Goal: Task Accomplishment & Management: Manage account settings

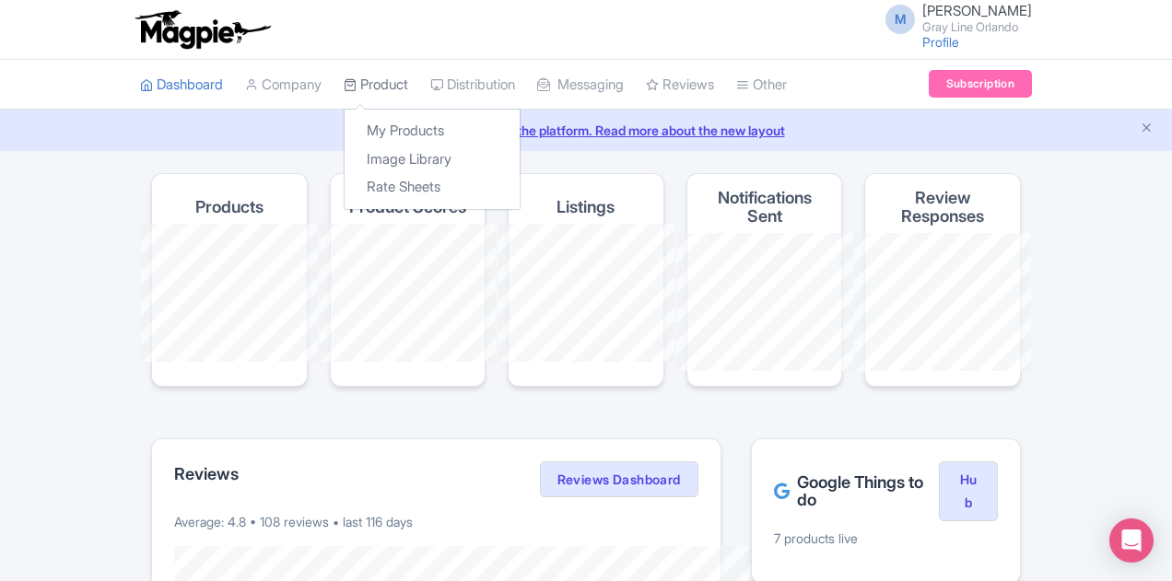
click at [344, 78] on link "Product" at bounding box center [376, 85] width 64 height 51
click at [345, 134] on link "My Products" at bounding box center [432, 131] width 175 height 29
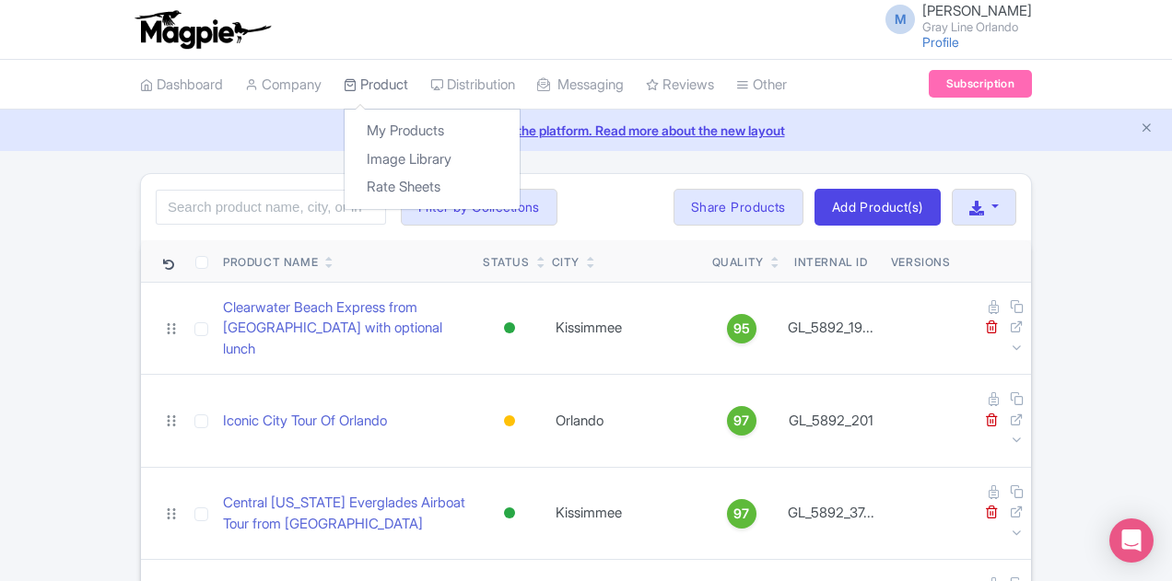
click at [344, 100] on link "Product" at bounding box center [376, 85] width 64 height 51
click at [345, 168] on link "Image Library" at bounding box center [432, 160] width 175 height 29
click at [345, 156] on link "Image Library" at bounding box center [432, 160] width 175 height 29
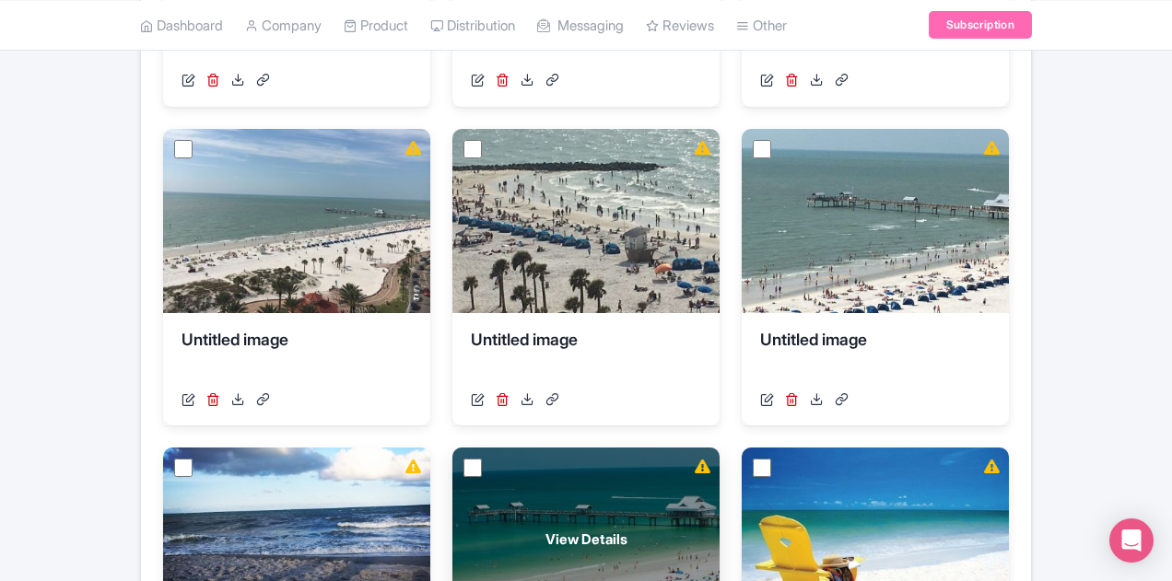
scroll to position [890, 0]
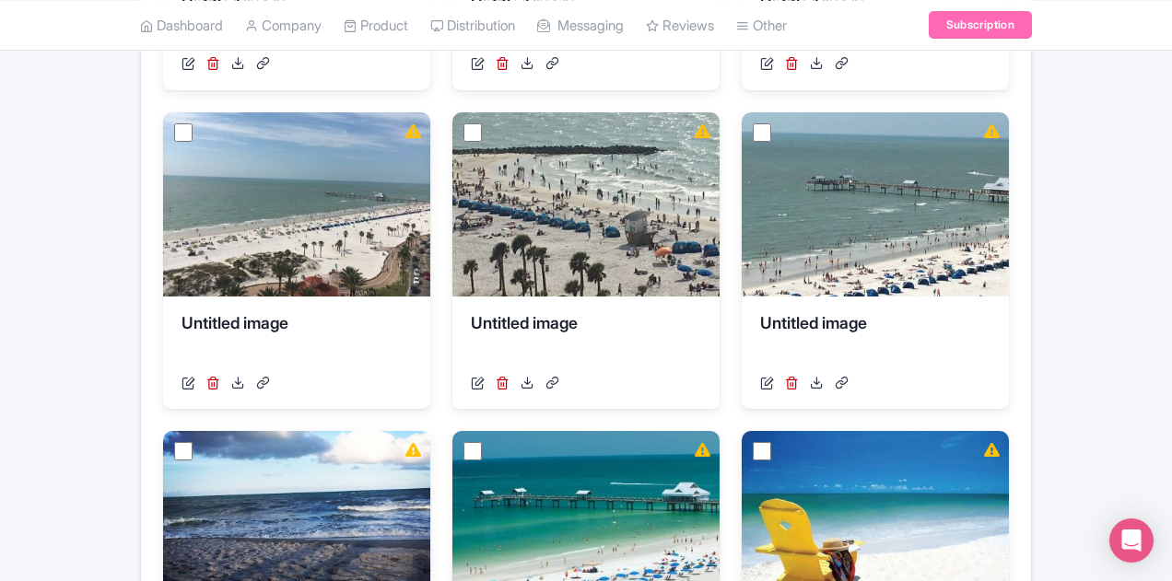
drag, startPoint x: 600, startPoint y: 417, endPoint x: 601, endPoint y: 448, distance: 30.4
click at [600, 418] on div "View Details Blue Man Group Theatre Seating Map [URL][DOMAIN_NAME] Your images …" at bounding box center [586, 138] width 846 height 1329
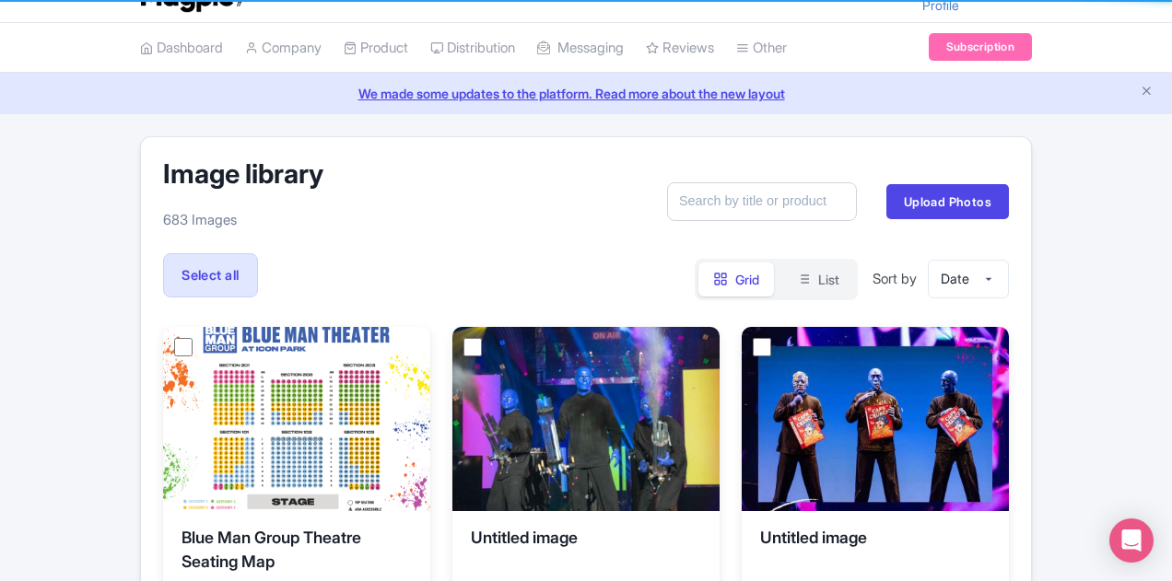
scroll to position [0, 0]
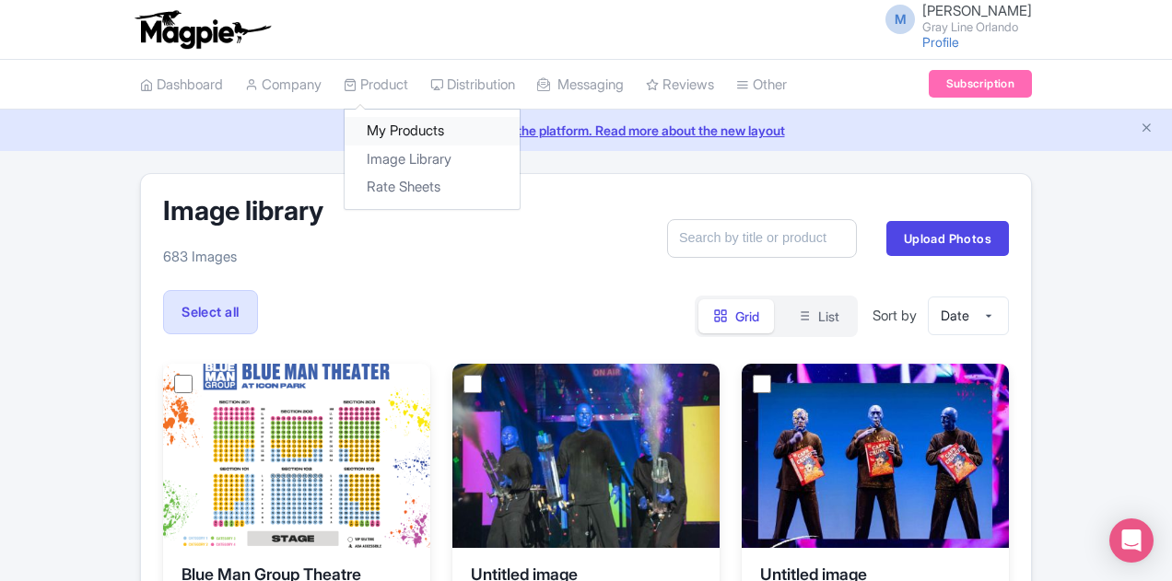
click at [345, 130] on link "My Products" at bounding box center [432, 131] width 175 height 29
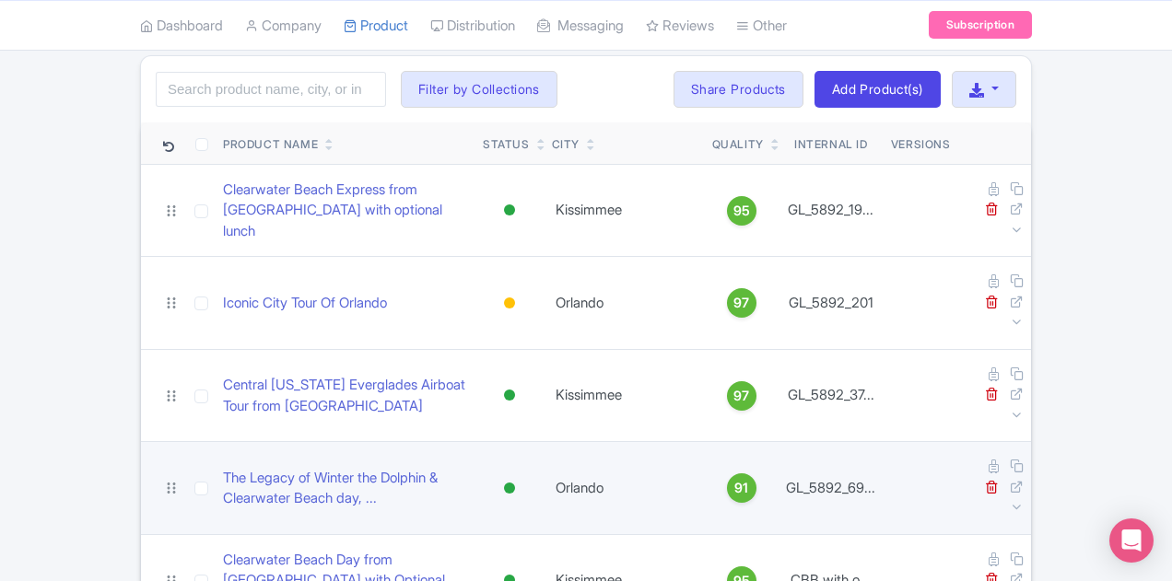
scroll to position [184, 0]
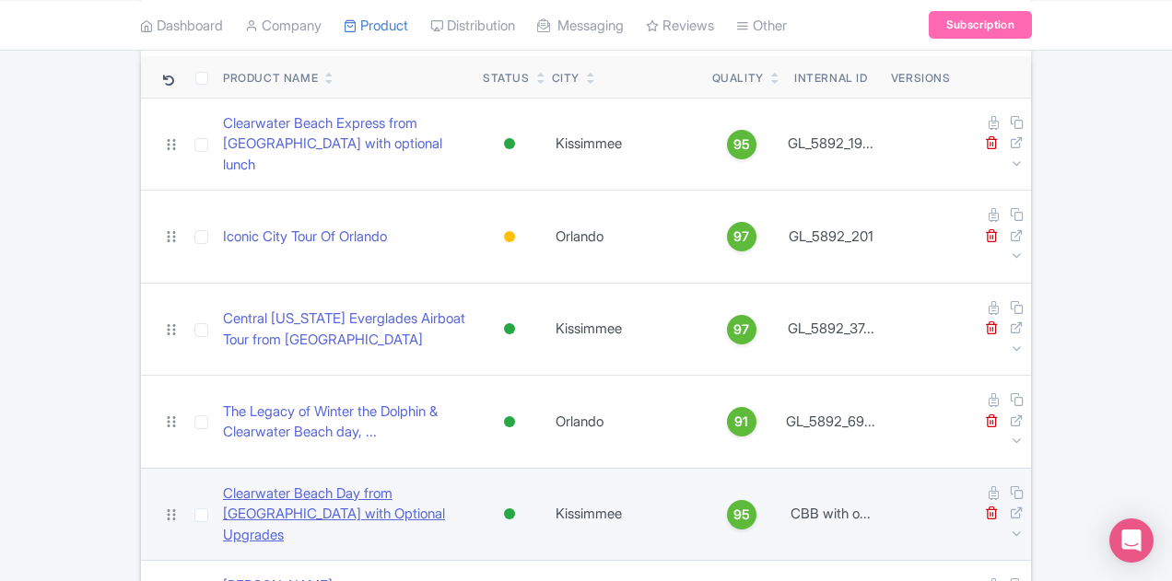
click at [372, 484] on link "Clearwater Beach Day from Orlando with Optional Upgrades" at bounding box center [345, 515] width 245 height 63
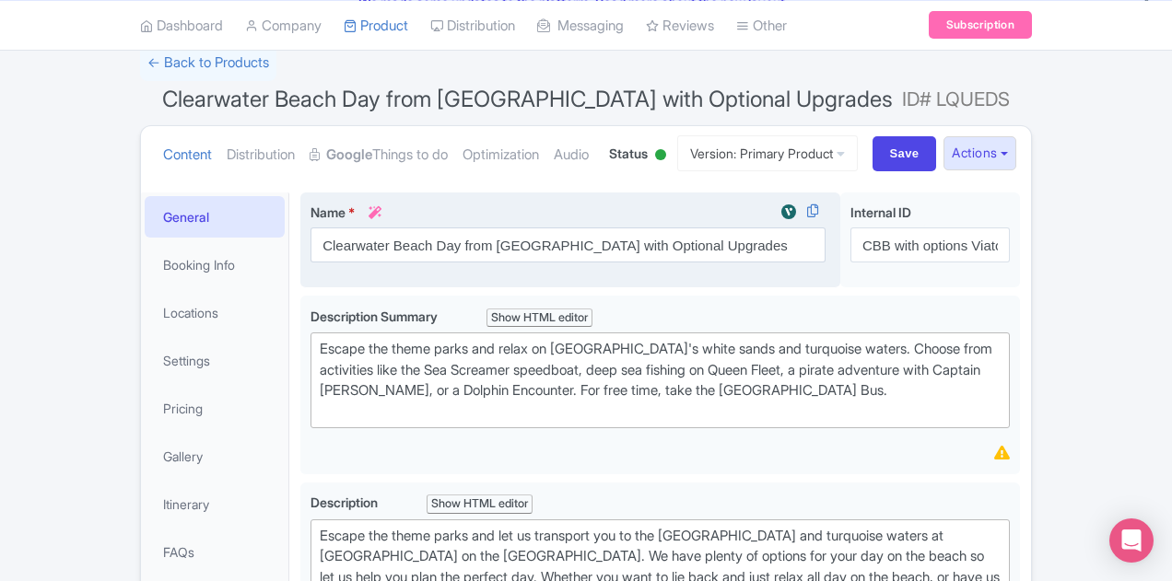
scroll to position [276, 0]
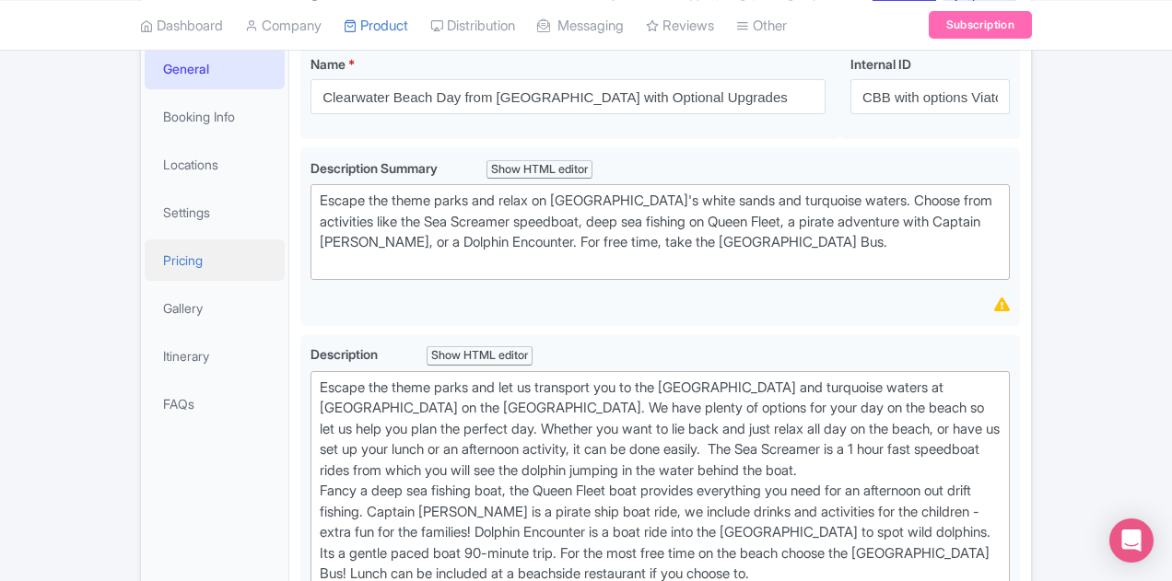
click at [145, 252] on link "Pricing" at bounding box center [215, 260] width 140 height 41
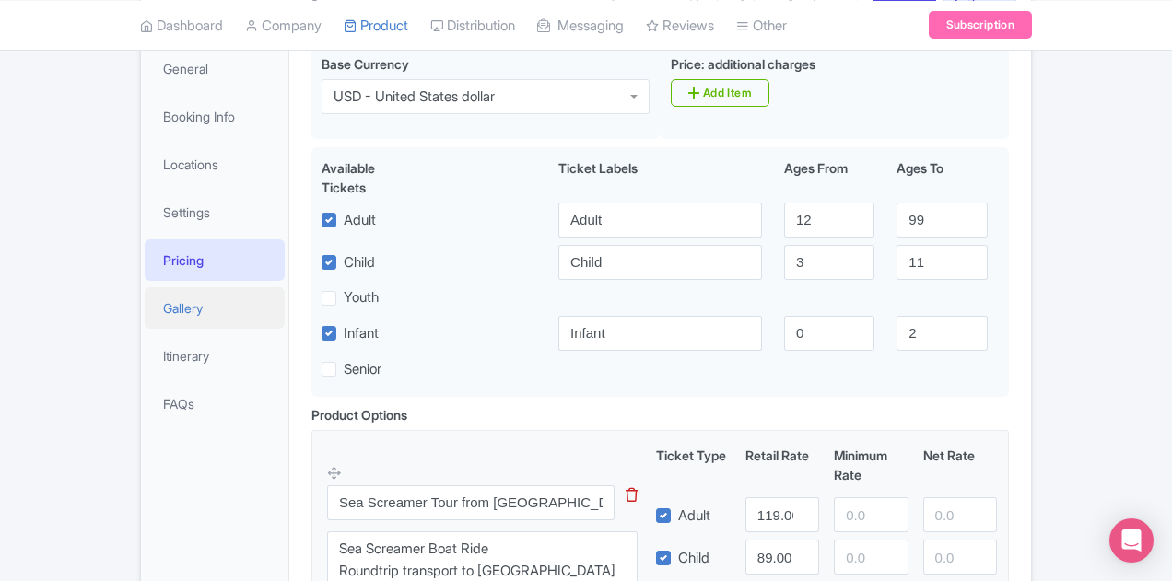
click at [145, 304] on link "Gallery" at bounding box center [215, 307] width 140 height 41
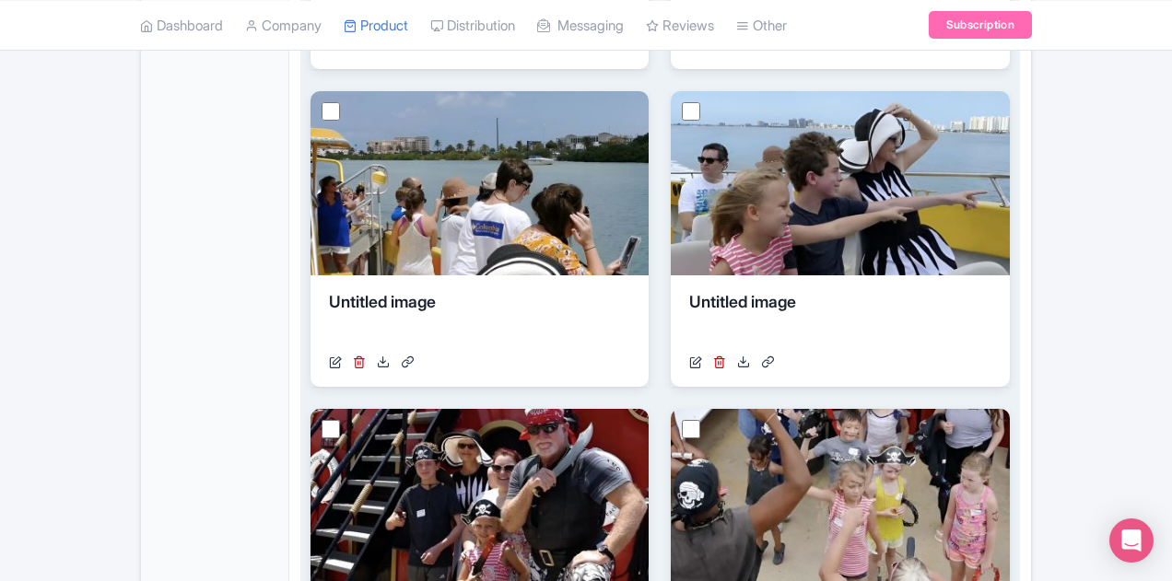
scroll to position [1465, 0]
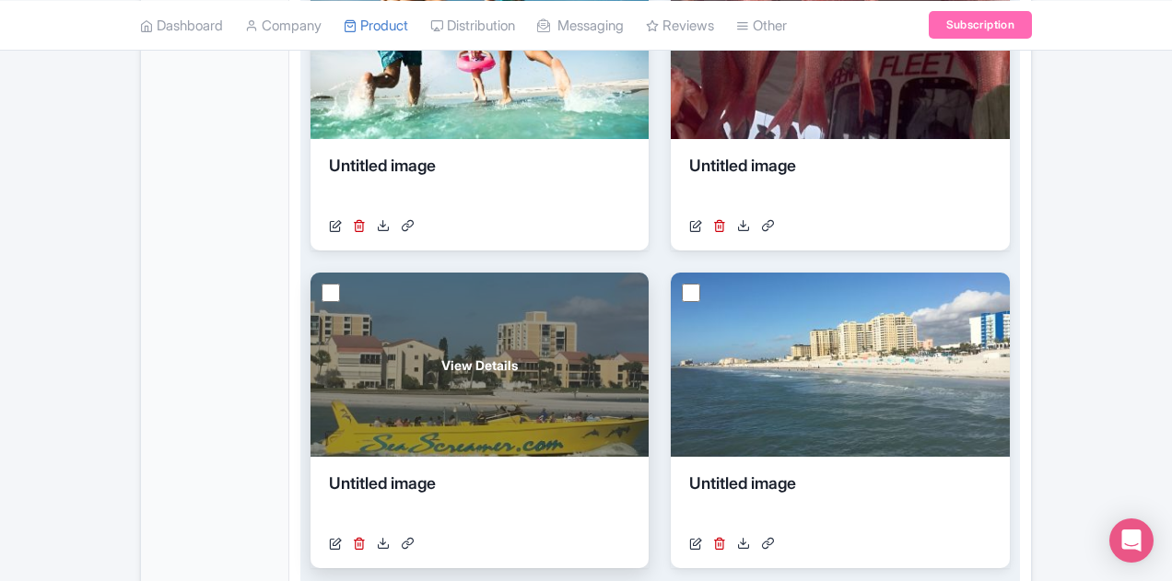
scroll to position [779, 0]
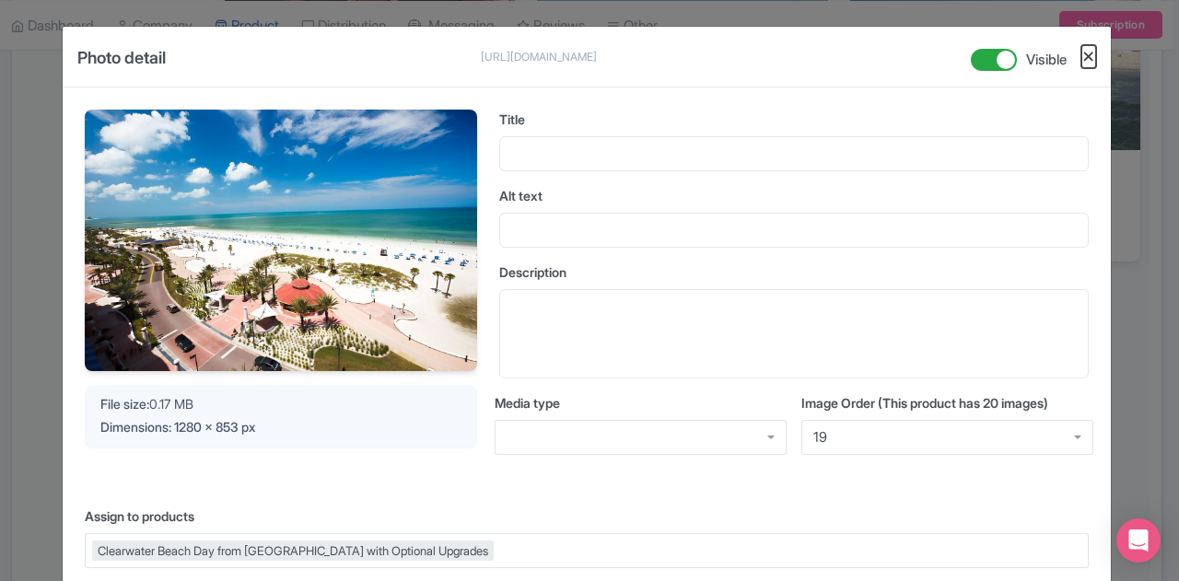
click at [1091, 52] on button "Close" at bounding box center [1089, 56] width 15 height 23
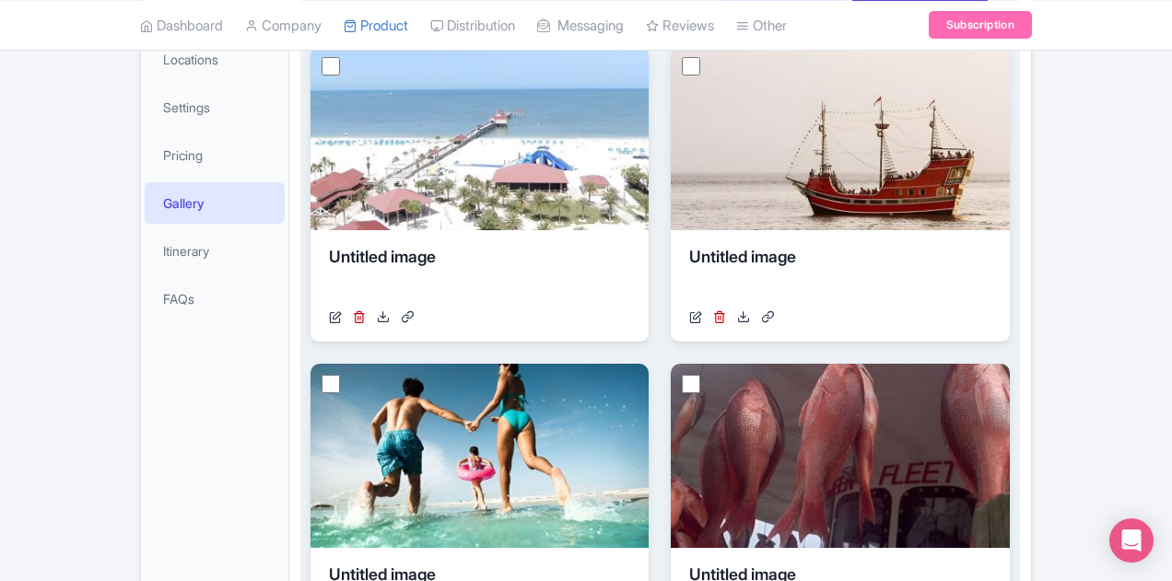
scroll to position [411, 0]
